Goal: Check status: Check status

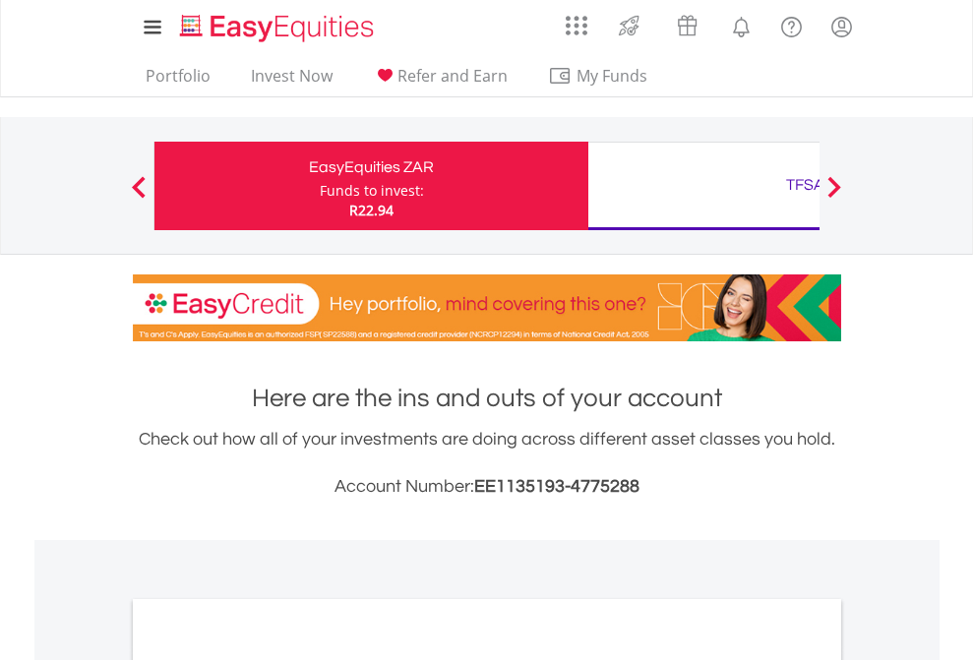
click at [320, 186] on div "Funds to invest:" at bounding box center [372, 191] width 104 height 20
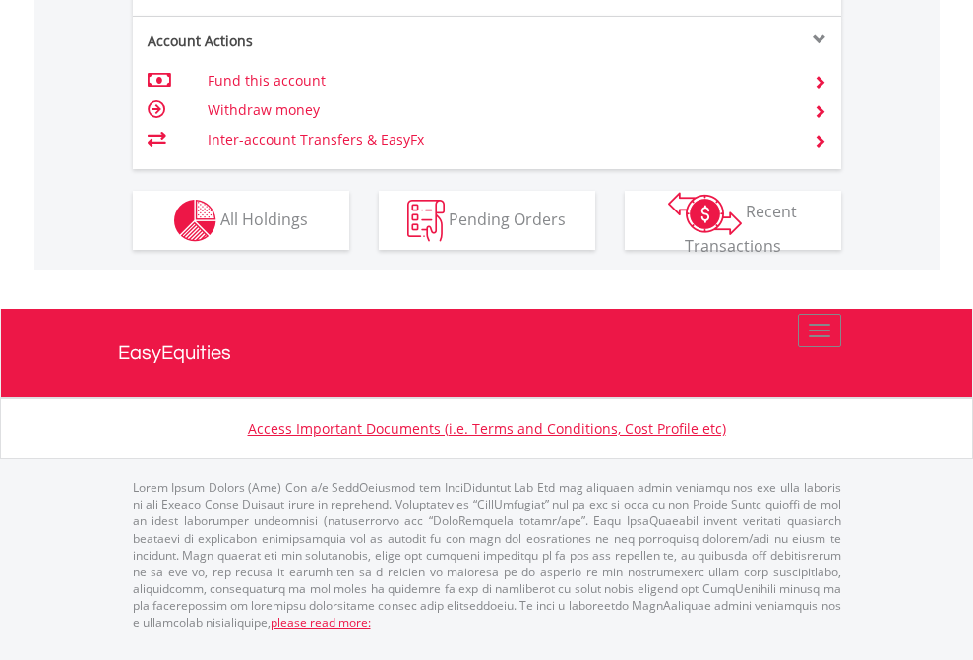
scroll to position [1887, 0]
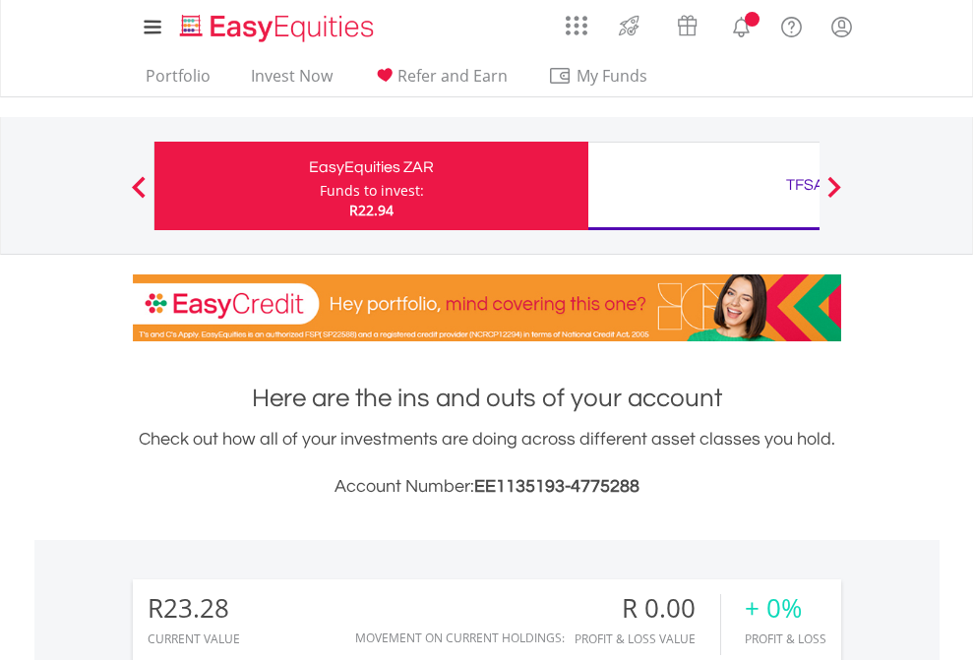
scroll to position [189, 309]
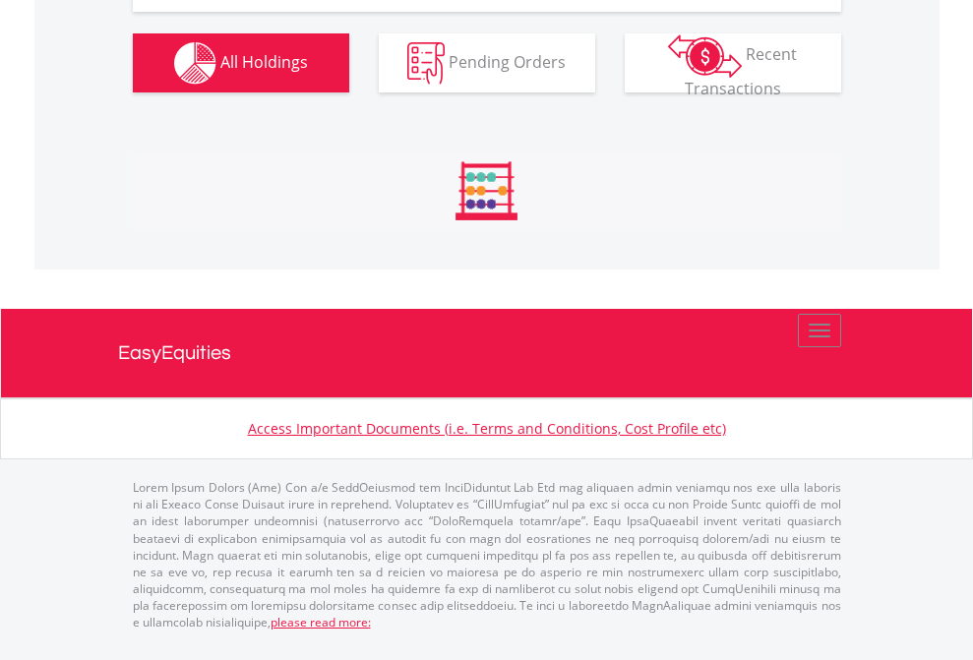
scroll to position [1995, 0]
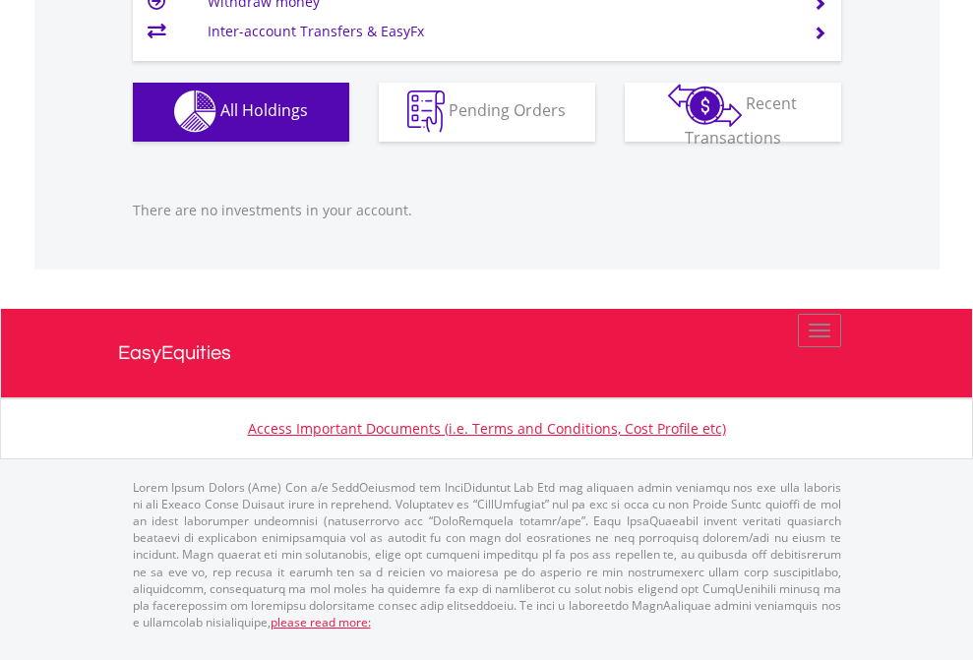
scroll to position [142, 0]
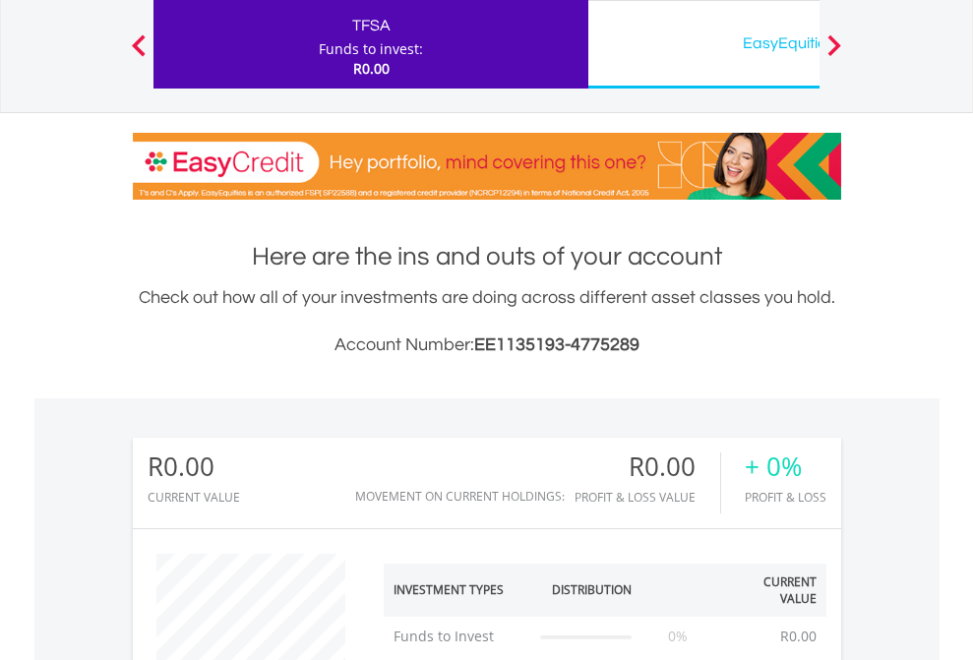
click at [704, 44] on div "EasyEquities USD" at bounding box center [805, 44] width 410 height 28
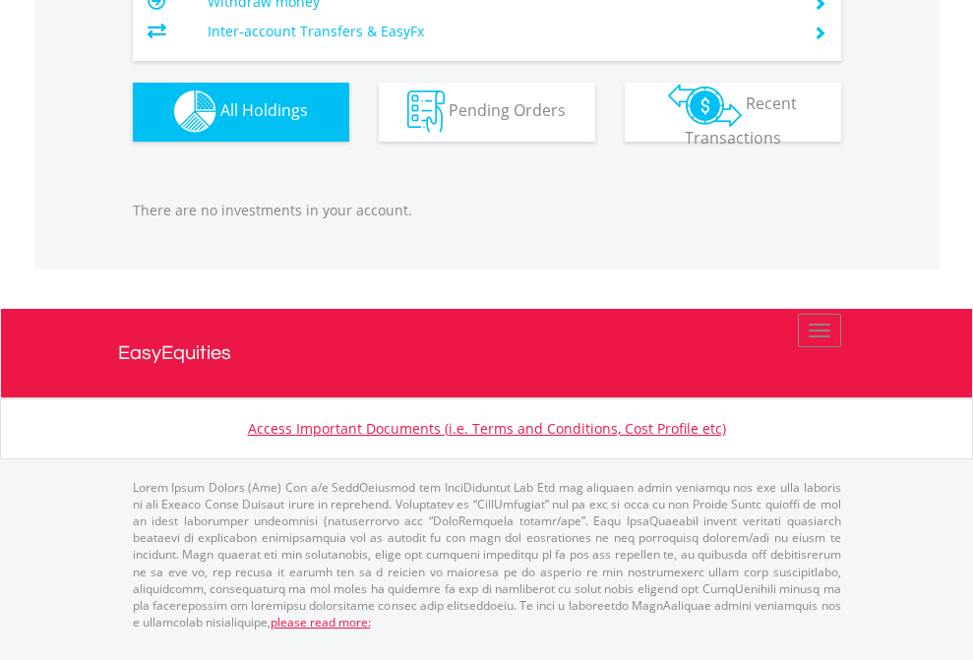
scroll to position [189, 309]
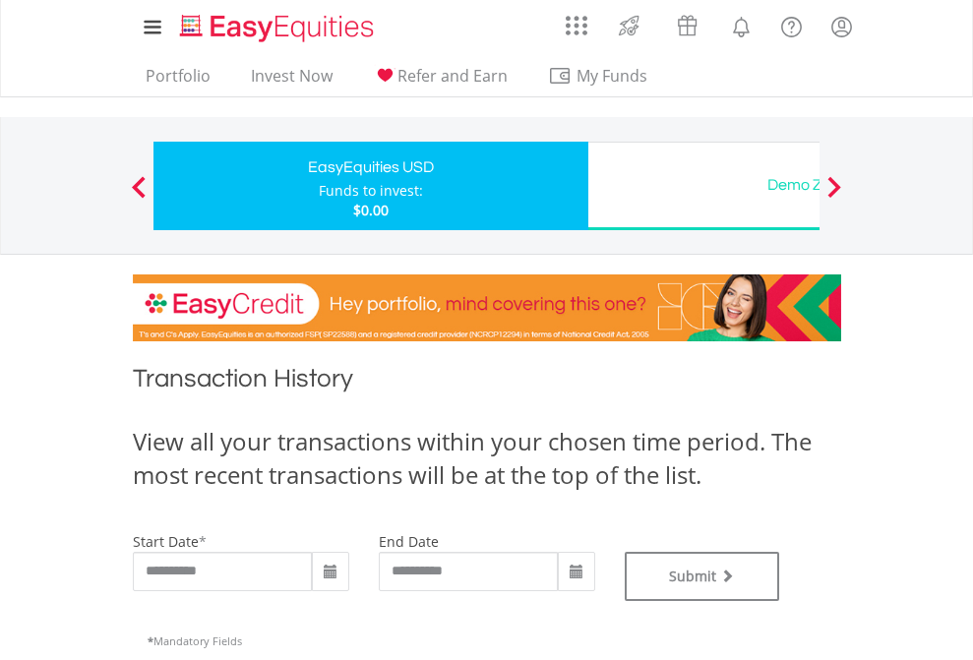
type input "**********"
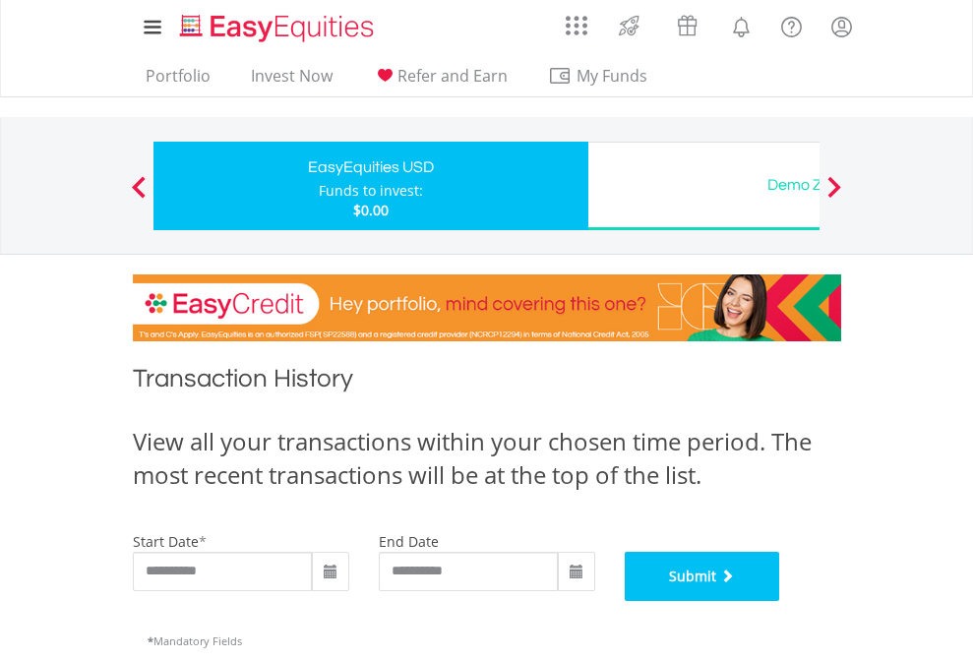
click at [781, 601] on button "Submit" at bounding box center [703, 576] width 156 height 49
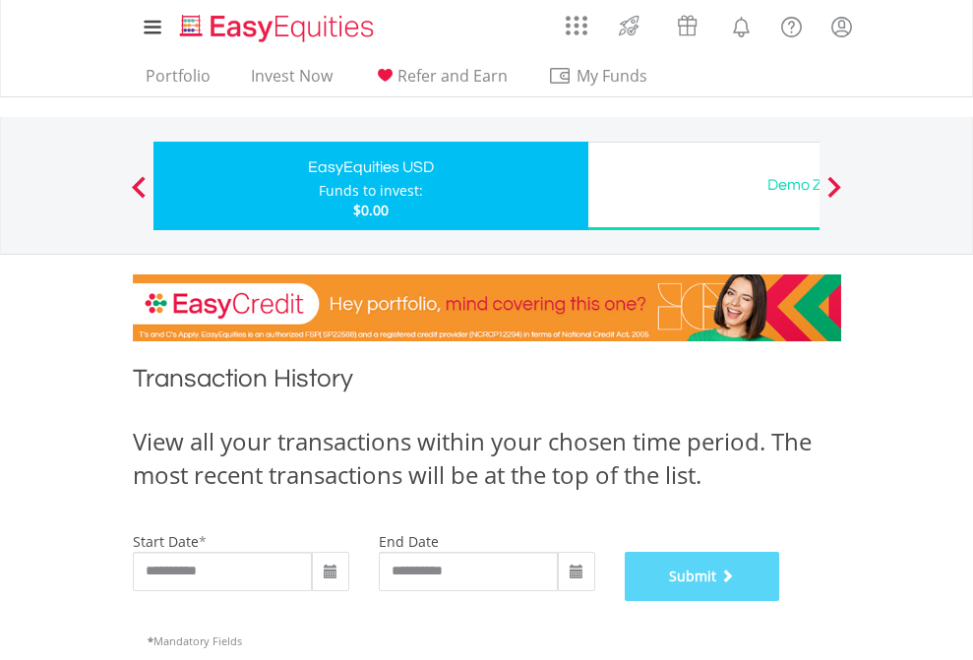
scroll to position [798, 0]
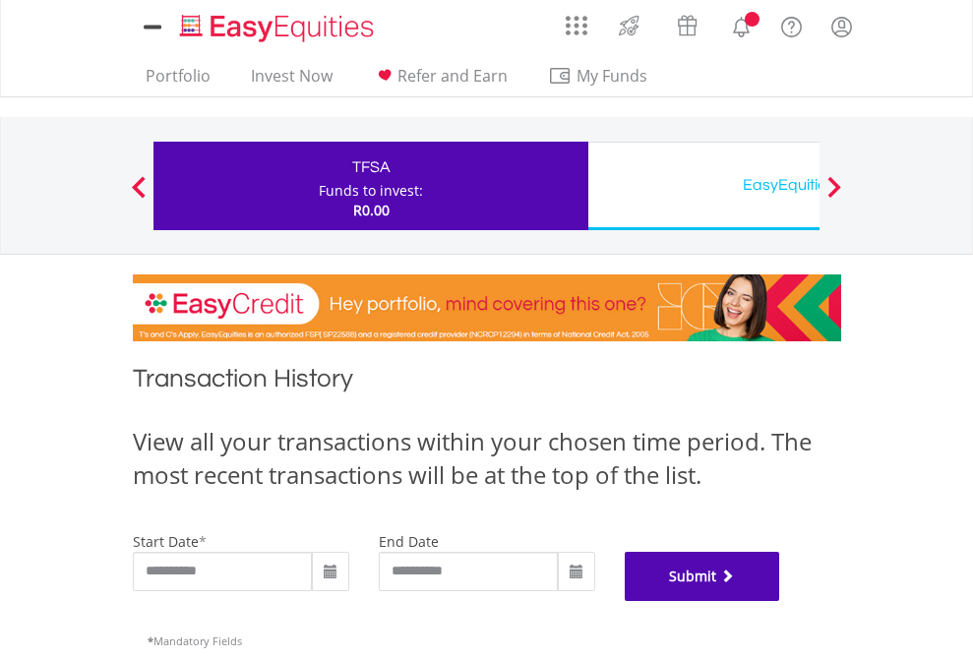
click at [781, 601] on button "Submit" at bounding box center [703, 576] width 156 height 49
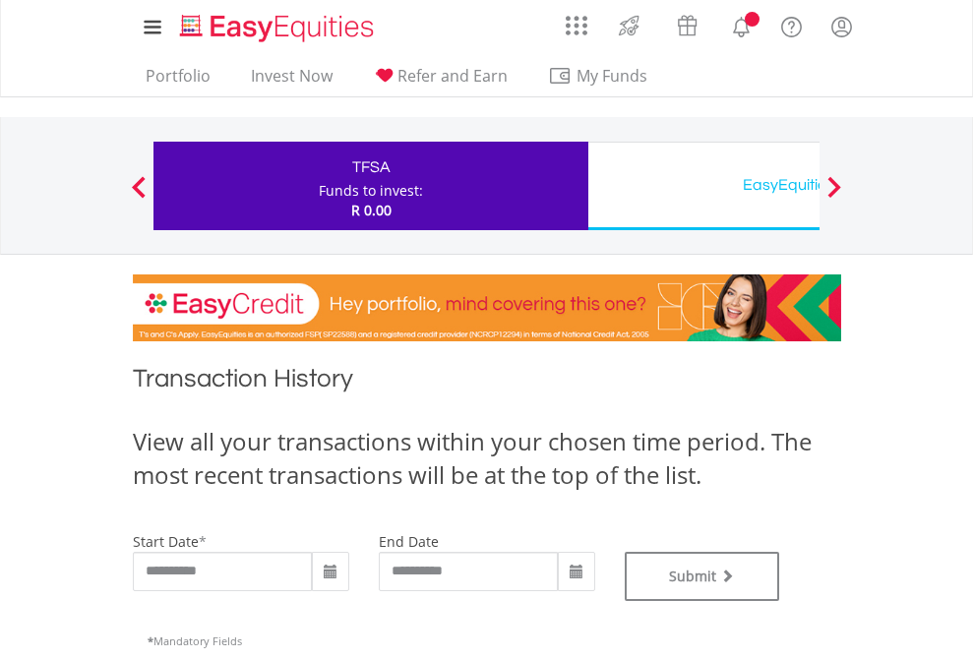
click at [704, 186] on div "EasyEquities USD" at bounding box center [805, 185] width 410 height 28
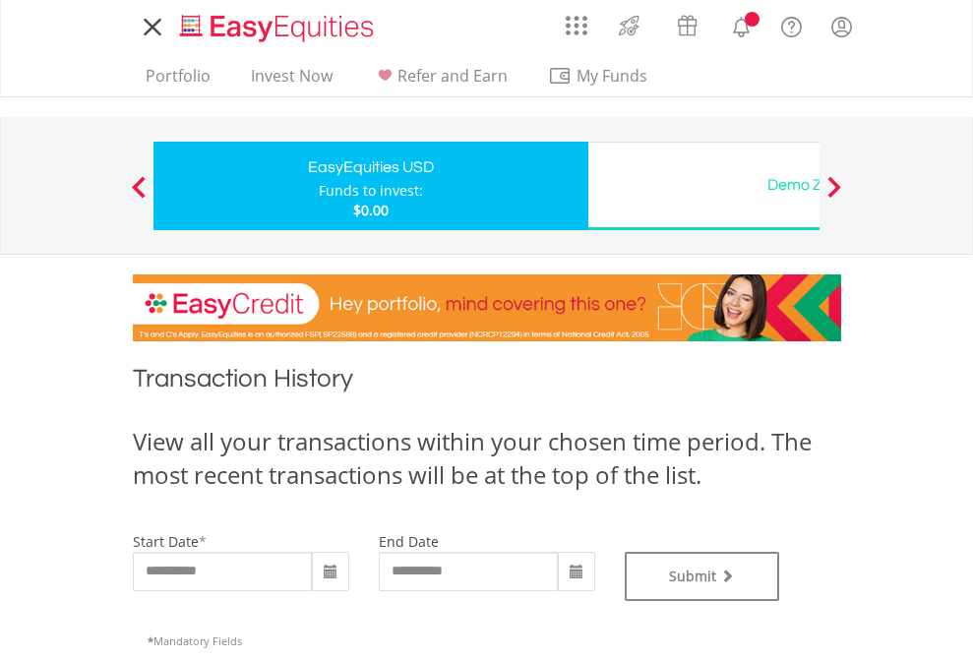
type input "**********"
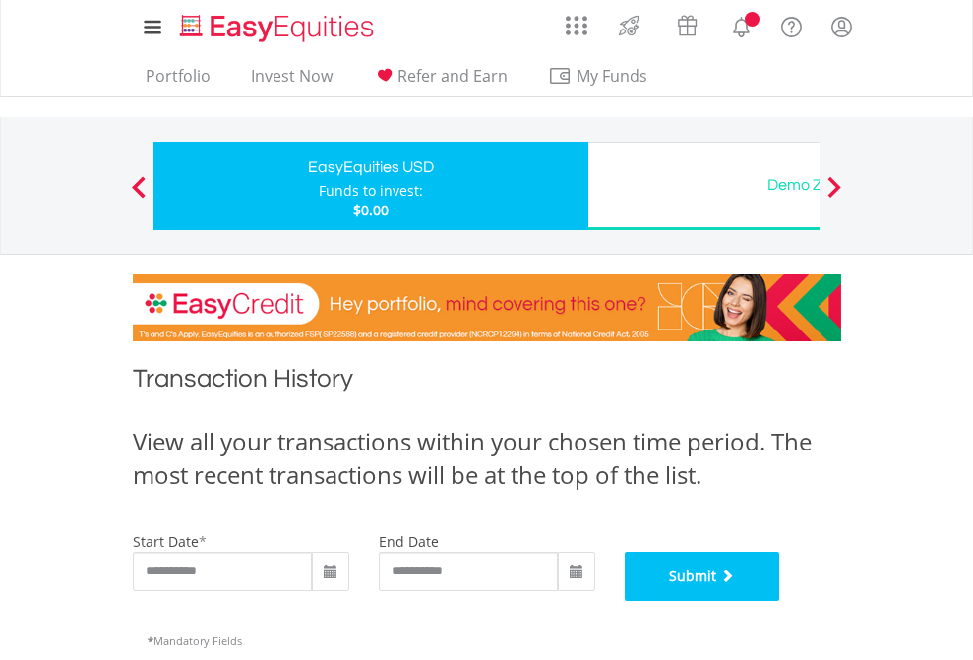
click at [781, 601] on button "Submit" at bounding box center [703, 576] width 156 height 49
